Goal: Information Seeking & Learning: Compare options

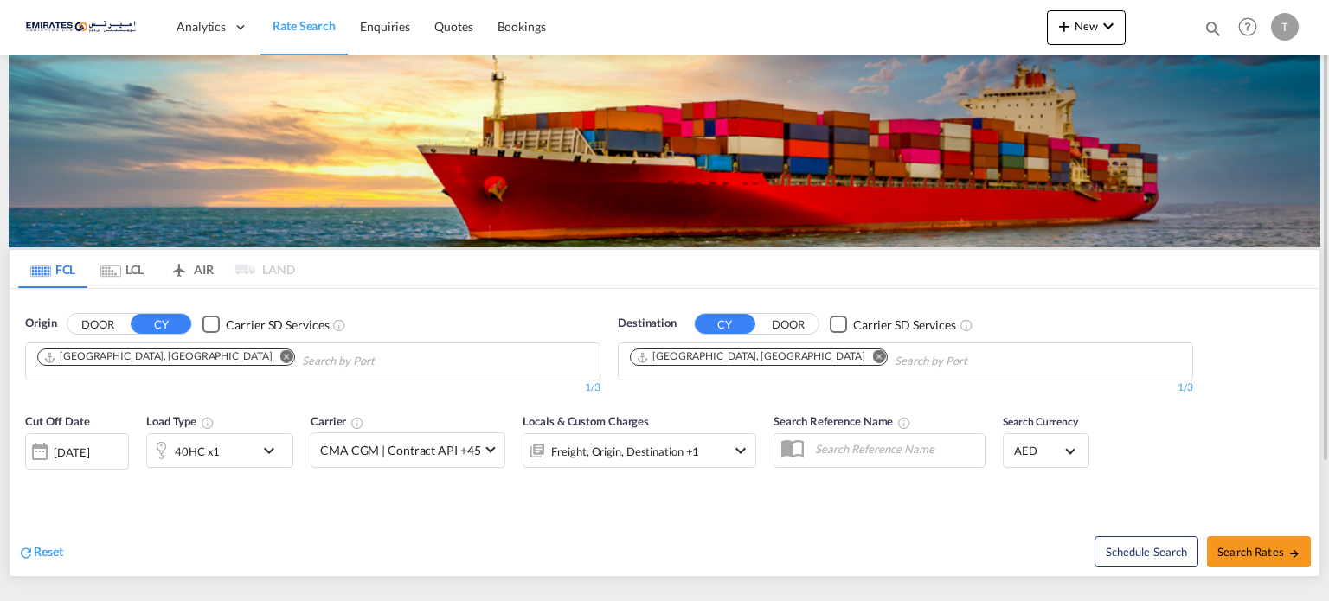
click at [873, 358] on md-icon "Remove" at bounding box center [879, 356] width 13 height 13
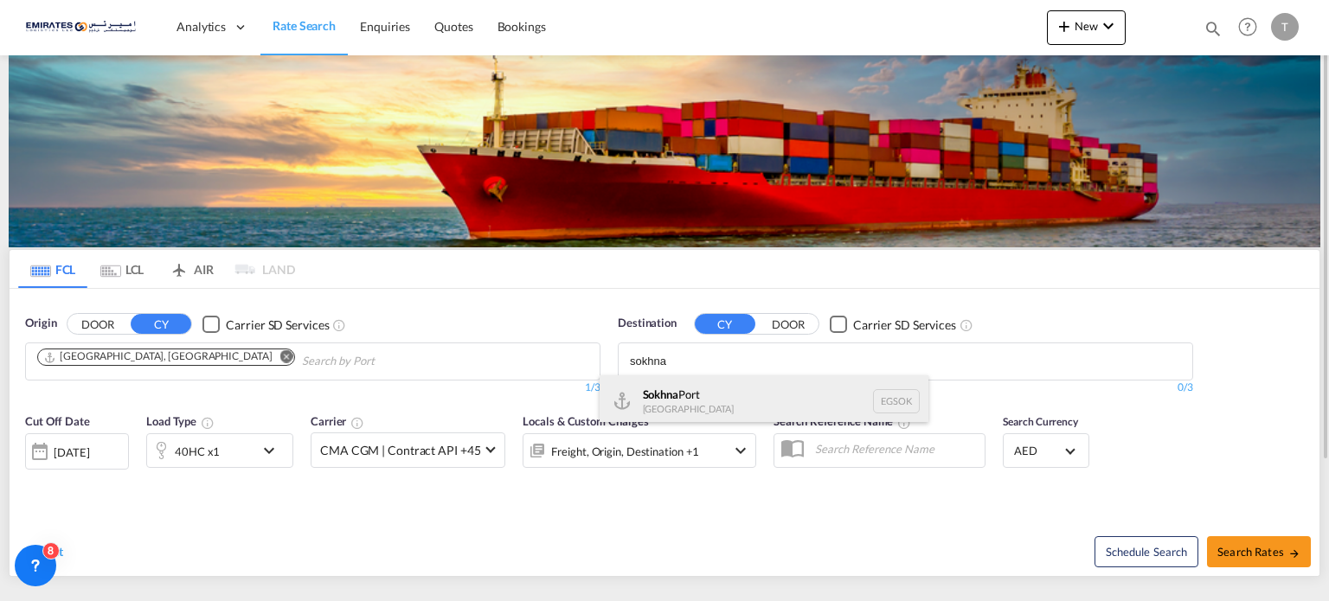
type input "sokhna"
click at [693, 407] on div "Sokhna [GEOGRAPHIC_DATA] [GEOGRAPHIC_DATA]" at bounding box center [764, 402] width 329 height 52
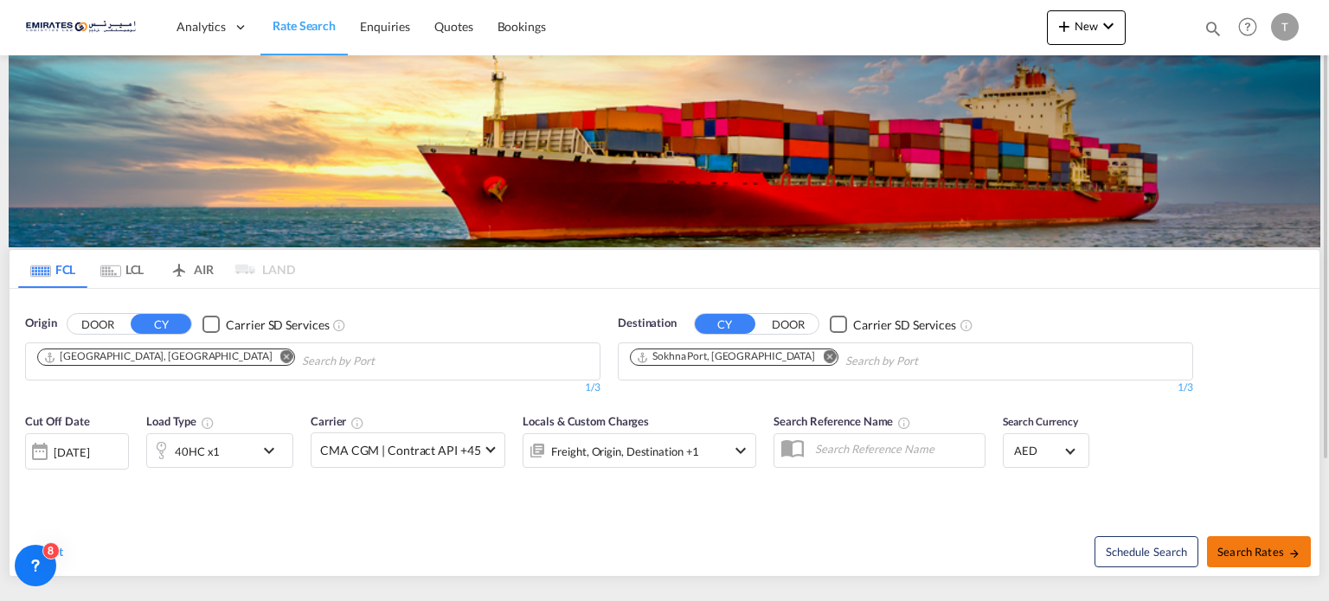
click at [1275, 560] on button "Search Rates" at bounding box center [1259, 551] width 104 height 31
type input "AEJEA to EGSOK / [DATE]"
